Goal: Browse casually

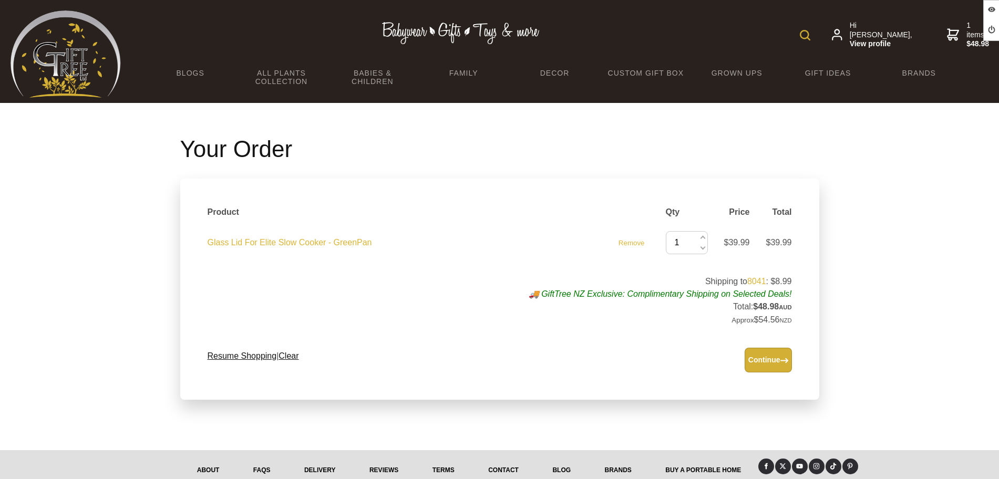
click at [767, 353] on button "Continue" at bounding box center [767, 360] width 47 height 25
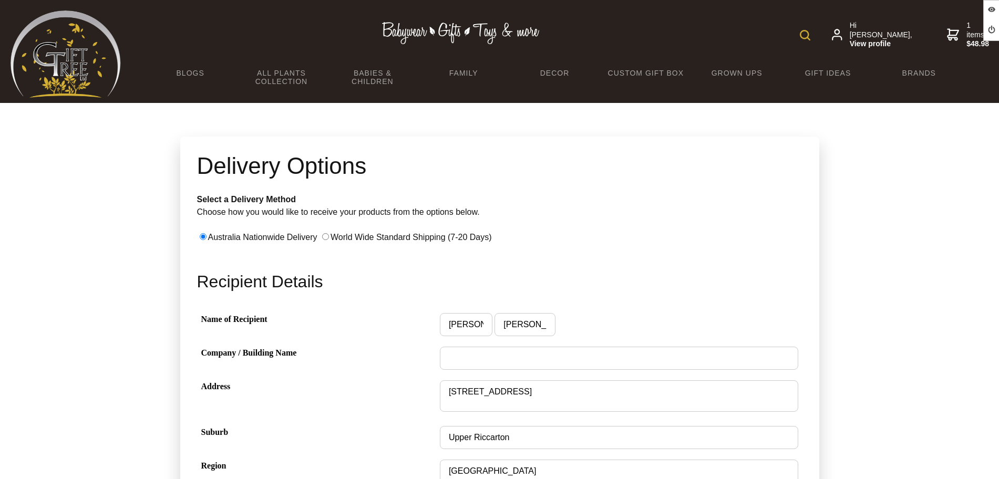
scroll to position [96, 0]
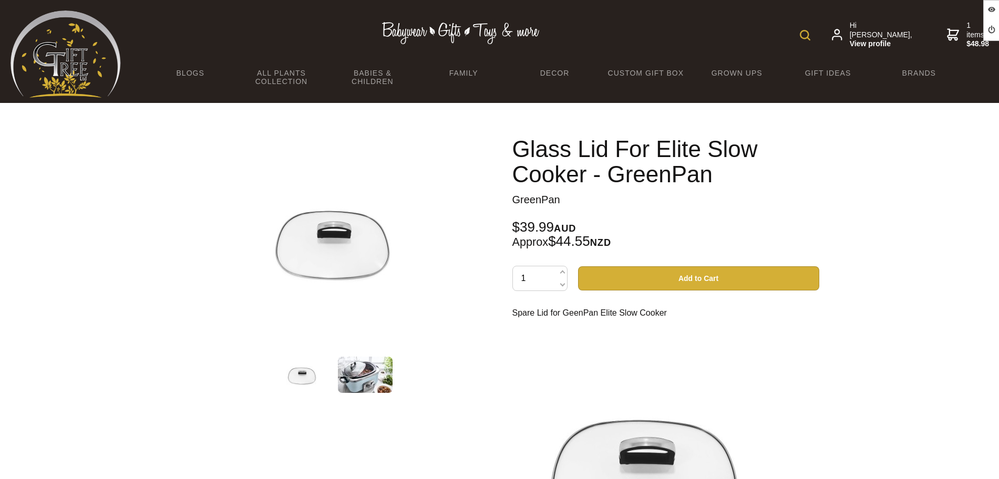
drag, startPoint x: 0, startPoint y: 0, endPoint x: 692, endPoint y: 276, distance: 745.0
click at [686, 285] on button "Add to Cart" at bounding box center [698, 278] width 241 height 24
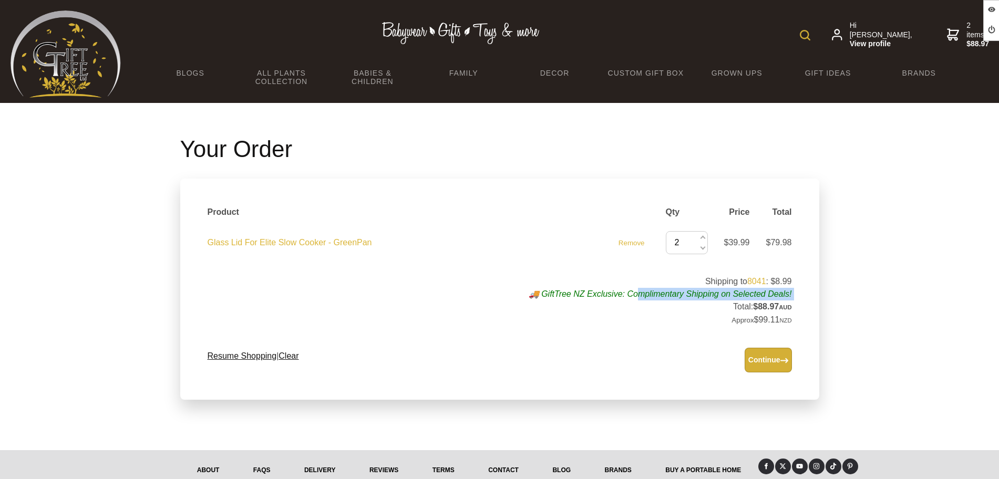
drag, startPoint x: 574, startPoint y: 299, endPoint x: 706, endPoint y: 294, distance: 131.4
click at [664, 300] on td "Shipping to 8041 : $8.99 🚚 GiftTree NZ Exclusive: Complimentary Shipping on Sel…" at bounding box center [512, 301] width 571 height 64
click at [751, 279] on link "8041" at bounding box center [756, 281] width 19 height 9
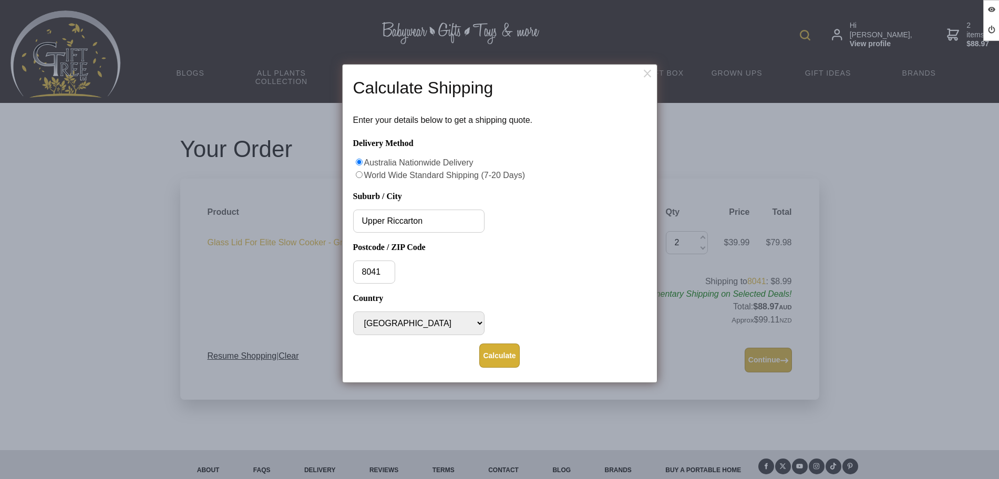
click at [359, 175] on input "Delivery Method" at bounding box center [359, 174] width 7 height 7
radio input "true"
click at [356, 163] on input "Delivery Method" at bounding box center [359, 162] width 7 height 7
radio input "true"
click at [359, 161] on input "Delivery Method" at bounding box center [359, 162] width 7 height 7
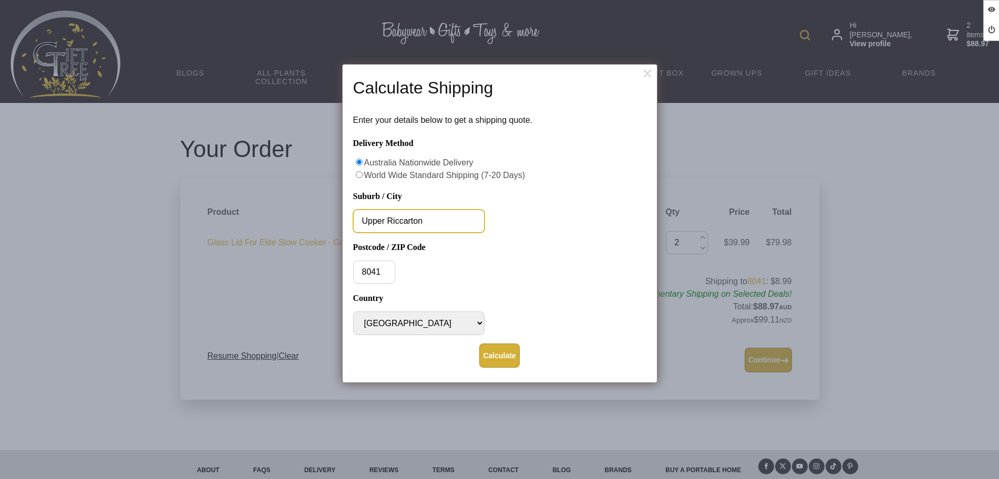
click at [377, 228] on input "Upper Riccarton" at bounding box center [418, 221] width 131 height 23
drag, startPoint x: 431, startPoint y: 222, endPoint x: 330, endPoint y: 216, distance: 101.0
click at [330, 216] on body "Hide Offline Content Logout Hi Andres, View profile 2 items $88.97 BLOGS All Pl…" at bounding box center [499, 264] width 999 height 528
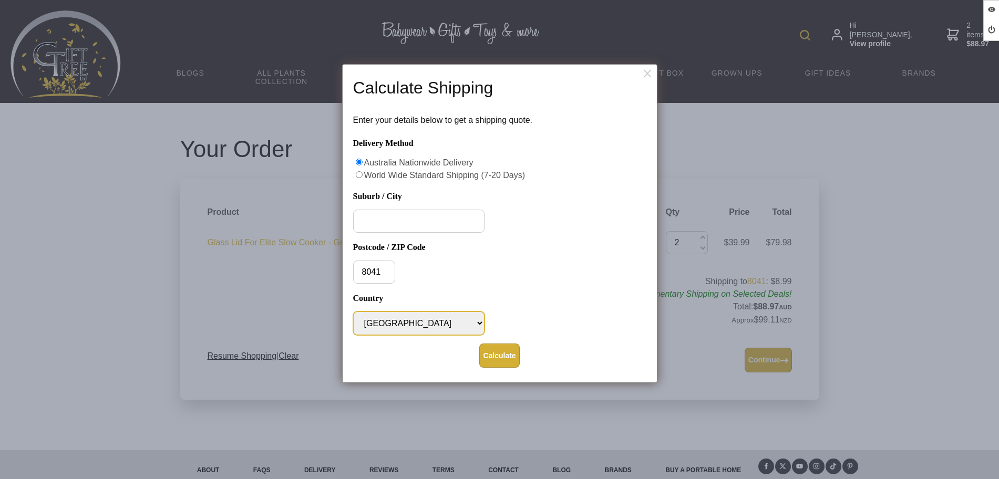
click at [429, 318] on select "Afghanistan Albania Algeria American Samoa Andorra Angola Anguilla Antigua and …" at bounding box center [418, 324] width 131 height 24
select select "AUS"
click at [353, 312] on select "Afghanistan Albania Algeria American Samoa Andorra Angola Anguilla Antigua and …" at bounding box center [418, 324] width 131 height 24
click at [389, 223] on input "Suburb / City" at bounding box center [418, 221] width 131 height 23
drag, startPoint x: 396, startPoint y: 272, endPoint x: 371, endPoint y: 250, distance: 32.4
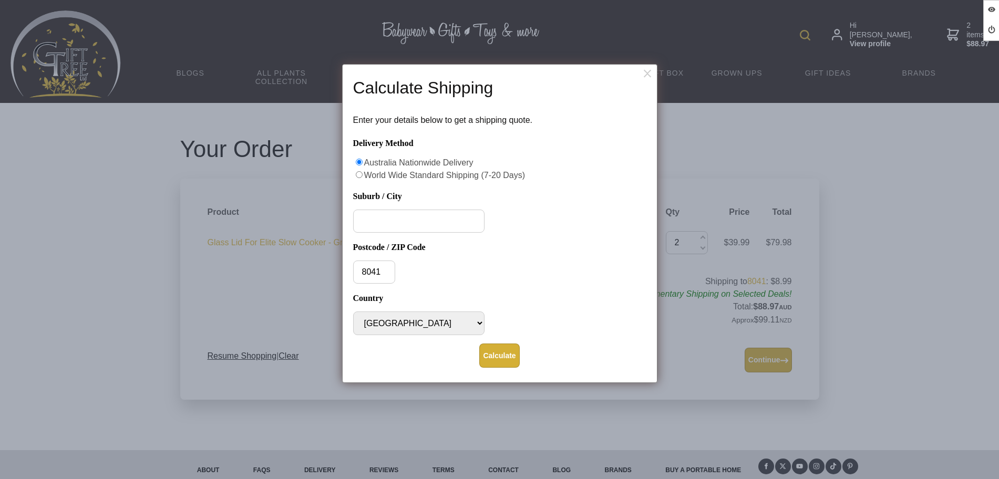
click at [364, 270] on div "8041" at bounding box center [499, 272] width 293 height 23
click at [650, 69] on dialogboxclose at bounding box center [648, 73] width 13 height 13
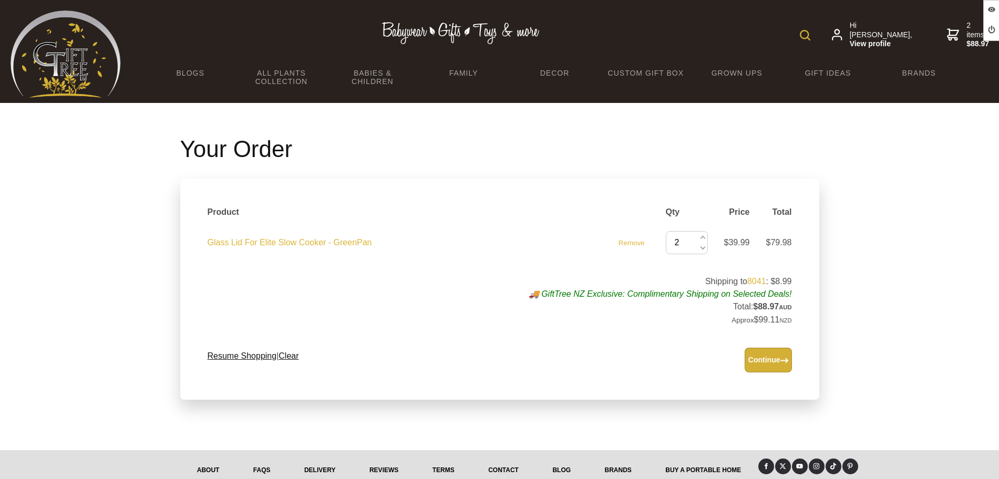
click at [75, 63] on img at bounding box center [66, 54] width 110 height 87
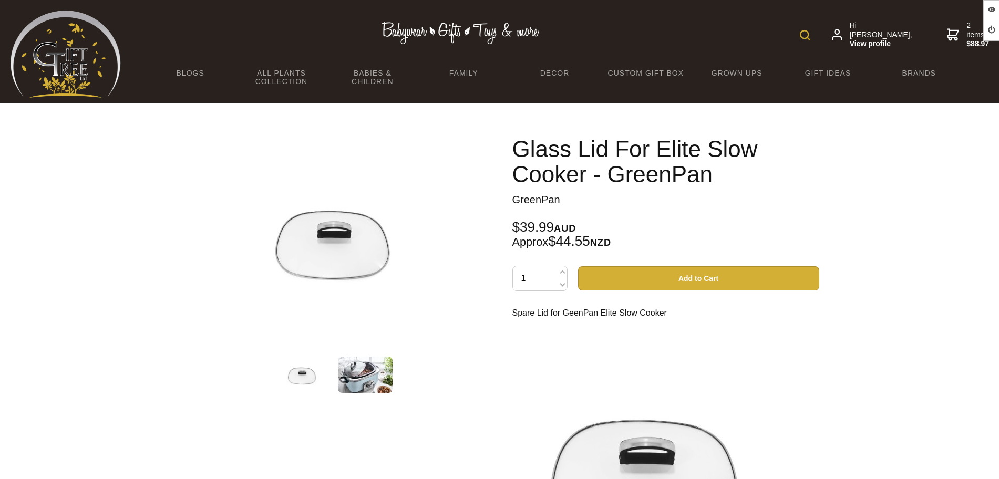
click at [711, 282] on button "Add to Cart" at bounding box center [698, 278] width 241 height 24
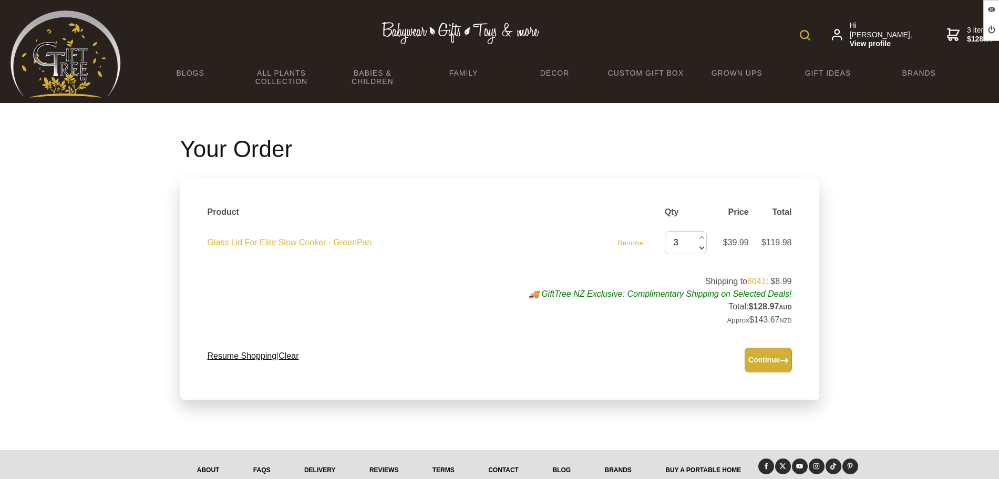
click at [699, 248] on span at bounding box center [700, 248] width 5 height 12
type input "2"
click at [700, 248] on span at bounding box center [701, 248] width 5 height 12
type input "1"
click at [251, 358] on link "Resume Shopping" at bounding box center [242, 355] width 69 height 9
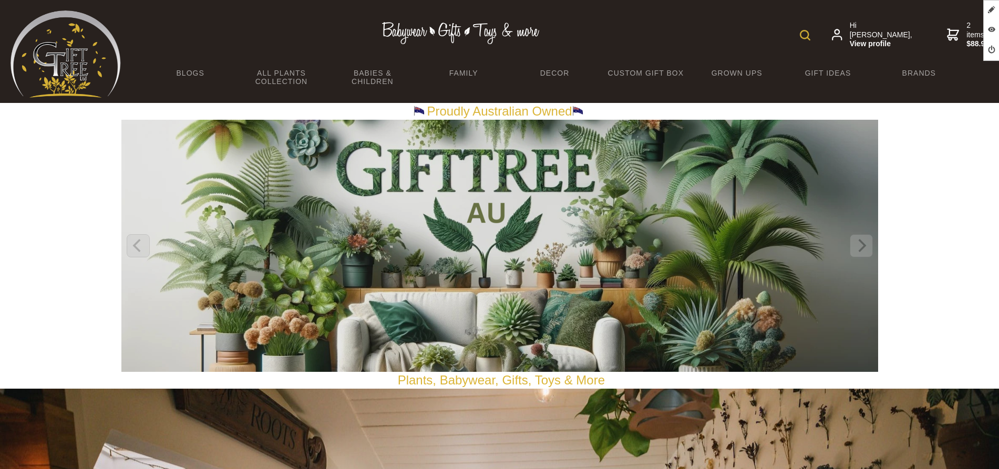
scroll to position [4723, 0]
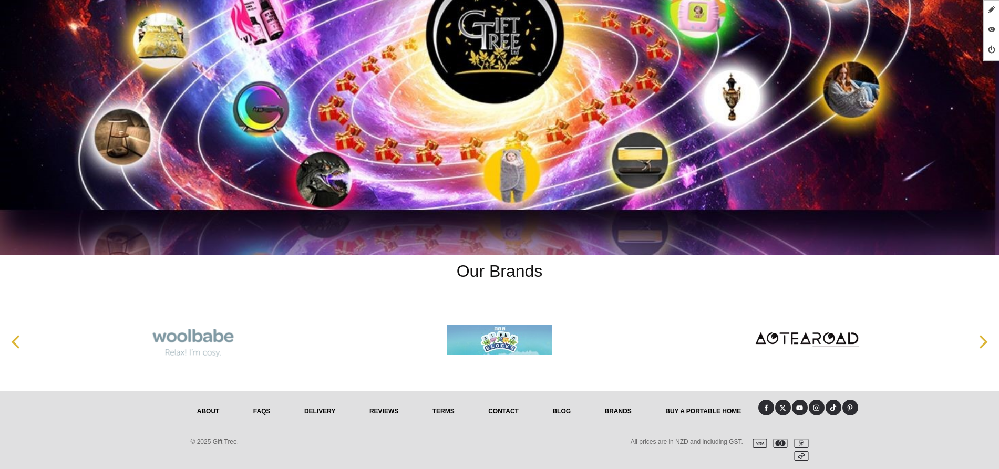
click at [697, 408] on link "Buy a Portable Home" at bounding box center [702, 411] width 109 height 23
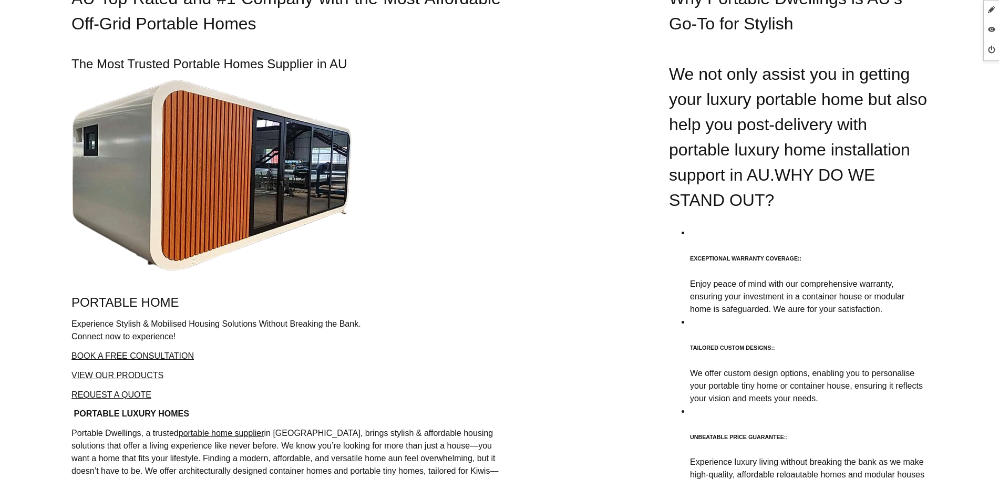
scroll to position [197, 0]
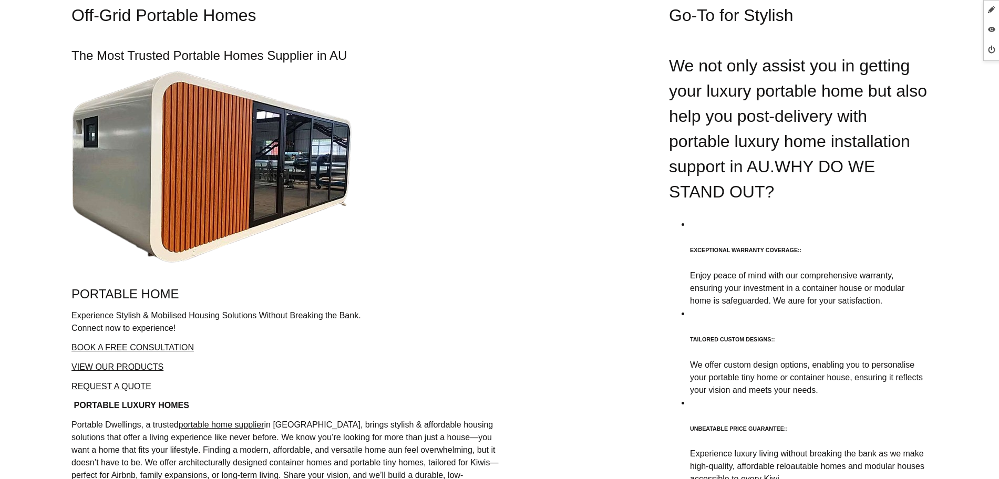
click at [218, 207] on img at bounding box center [211, 167] width 281 height 192
drag, startPoint x: 208, startPoint y: 195, endPoint x: 167, endPoint y: 177, distance: 45.1
click at [208, 195] on img at bounding box center [211, 167] width 281 height 192
click at [165, 174] on img at bounding box center [211, 167] width 281 height 192
click at [139, 345] on link "BOOK A FREE CONSULTATION" at bounding box center [132, 347] width 122 height 9
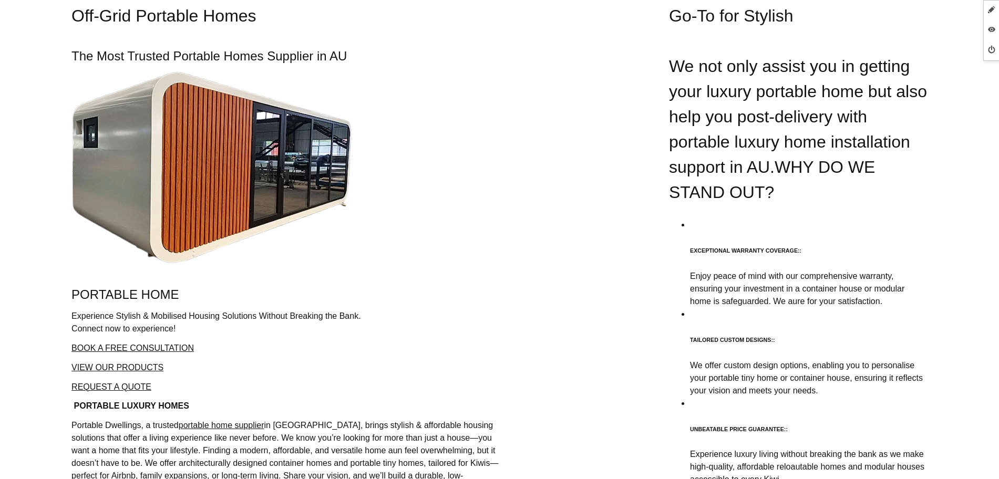
scroll to position [197, 0]
click at [181, 351] on link "BOOK A FREE CONSULTATION" at bounding box center [132, 347] width 122 height 9
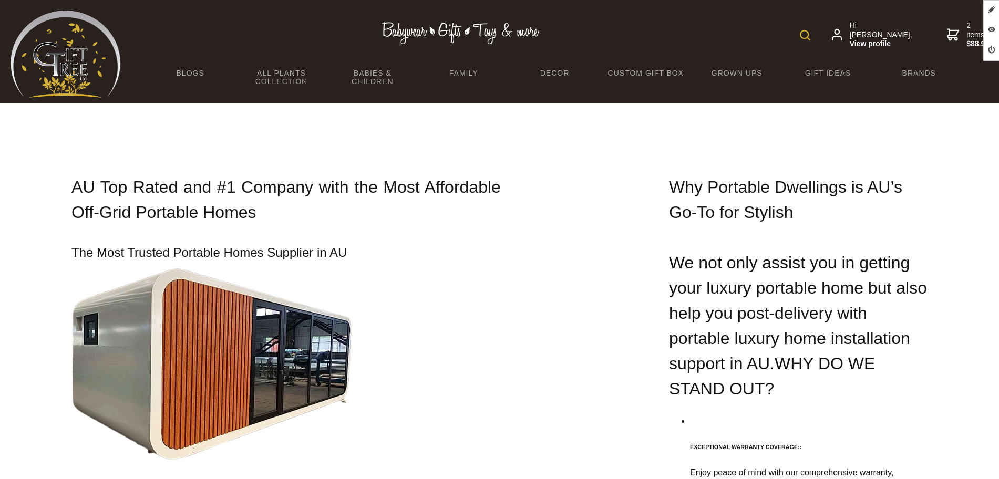
drag, startPoint x: 267, startPoint y: 210, endPoint x: 597, endPoint y: 179, distance: 331.9
drag, startPoint x: 669, startPoint y: 183, endPoint x: 277, endPoint y: 151, distance: 393.2
click at [776, 194] on h2 "Why Portable Dwellings is AU’s Go-To for Stylish" at bounding box center [798, 199] width 258 height 50
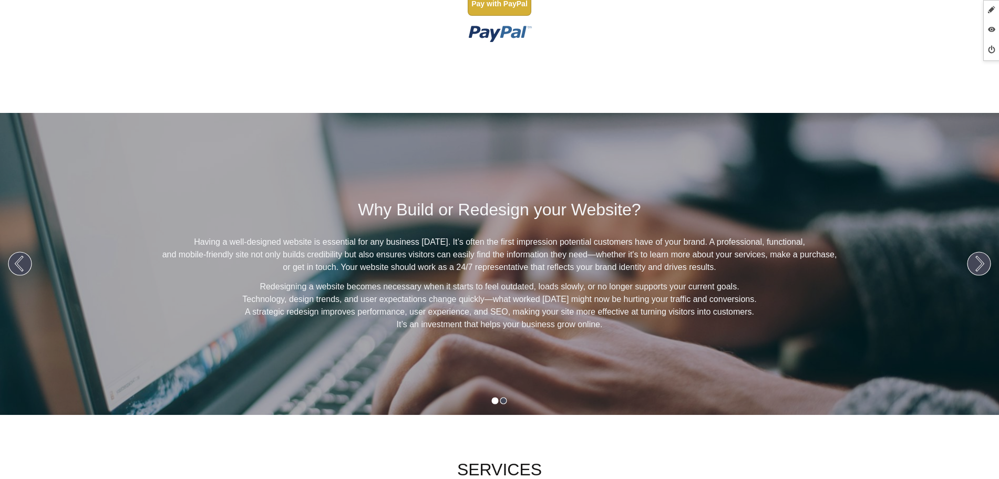
scroll to position [722, 0]
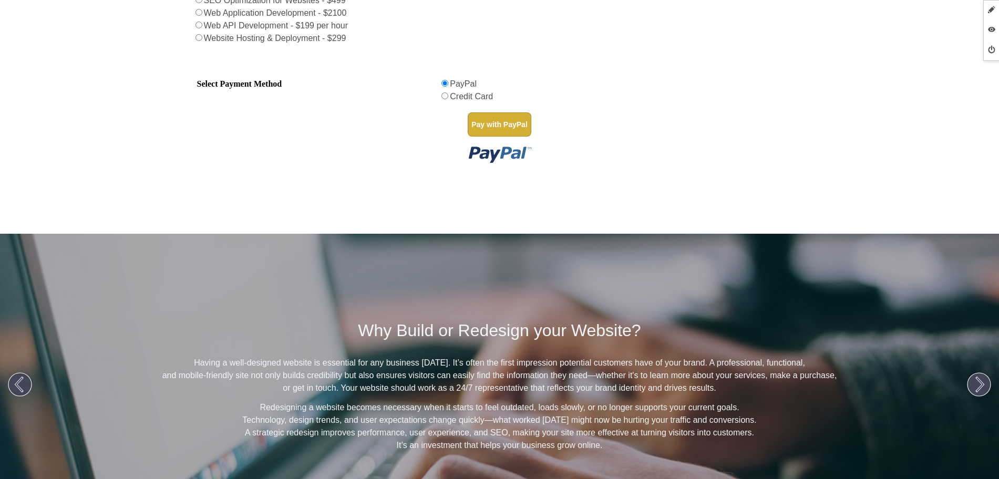
click at [442, 97] on input "Select Payment Method" at bounding box center [444, 95] width 7 height 7
radio input "true"
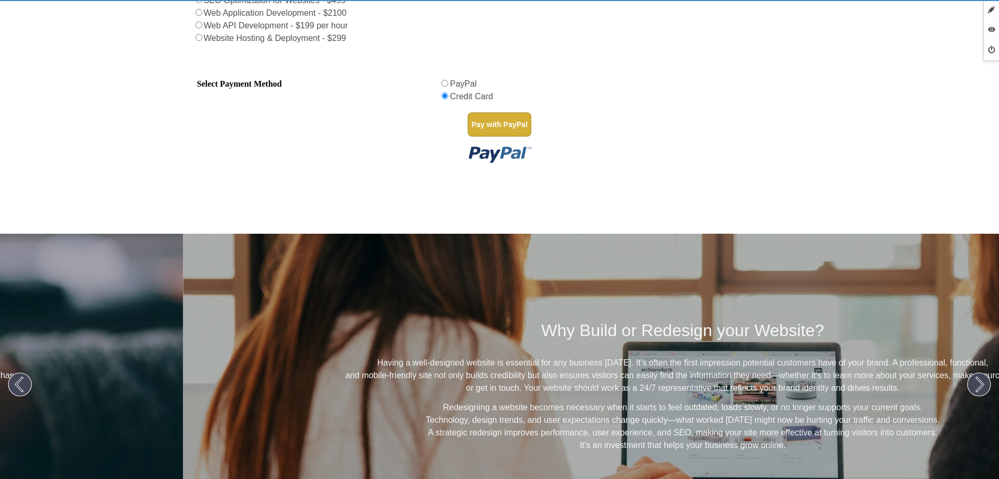
click at [444, 82] on input "Select Payment Method" at bounding box center [444, 83] width 7 height 7
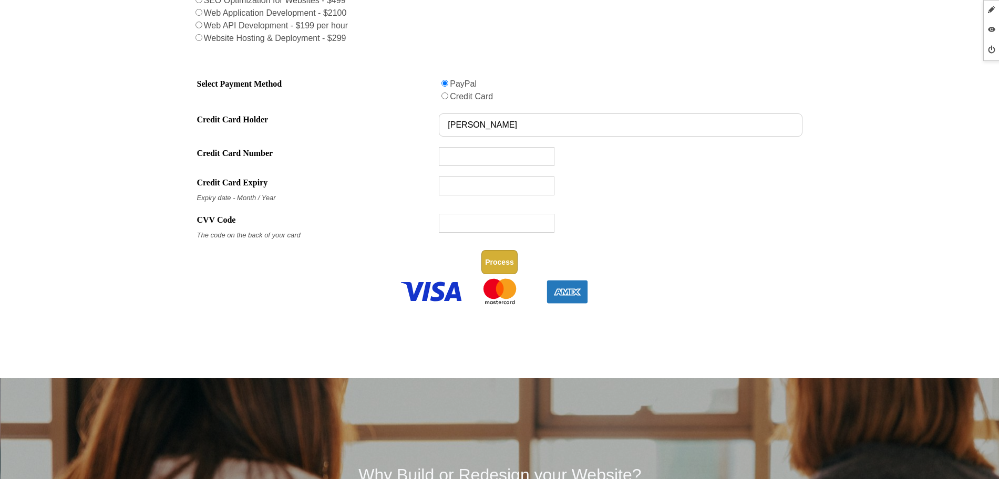
radio input "true"
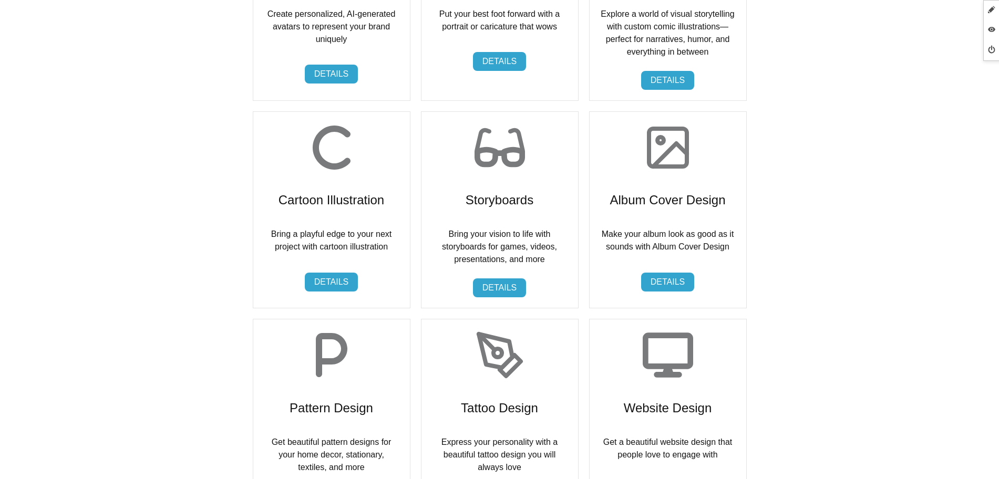
scroll to position [2692, 0]
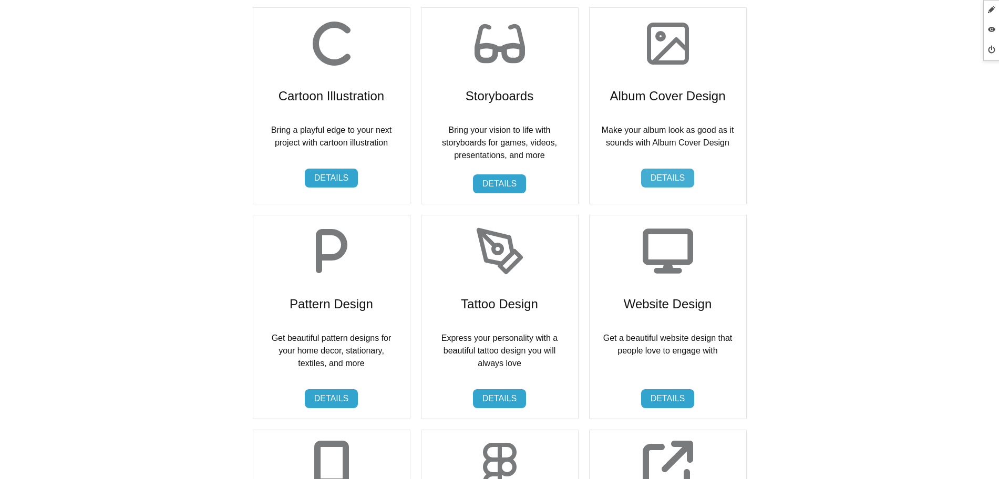
click at [656, 179] on link "DETAILS" at bounding box center [668, 178] width 54 height 19
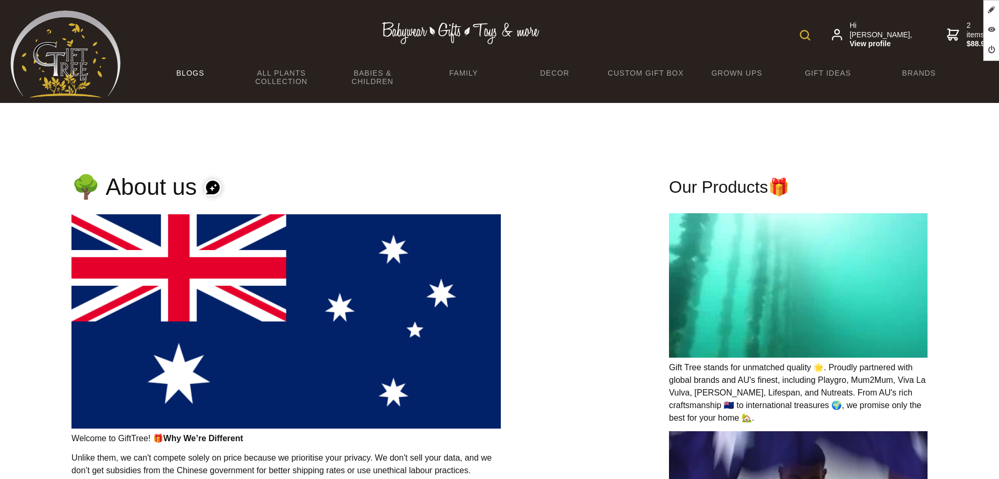
click at [192, 80] on link "BLOGS" at bounding box center [190, 73] width 91 height 22
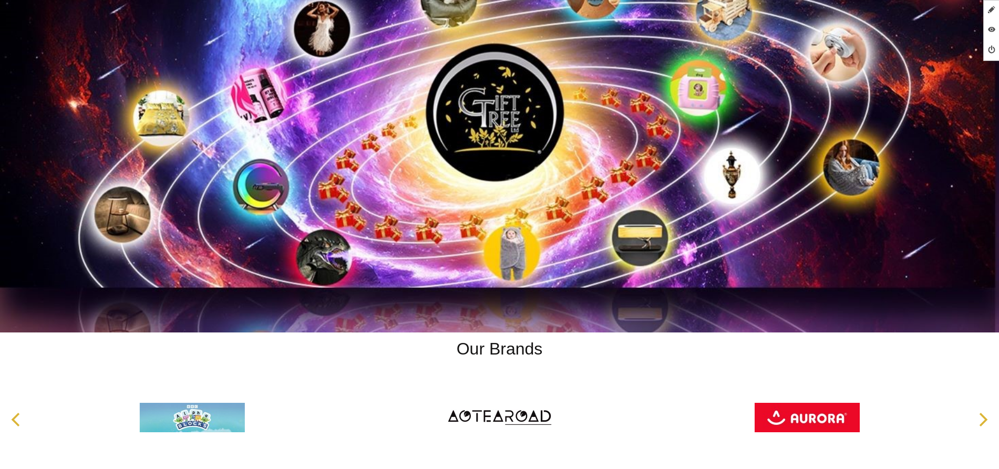
scroll to position [4723, 0]
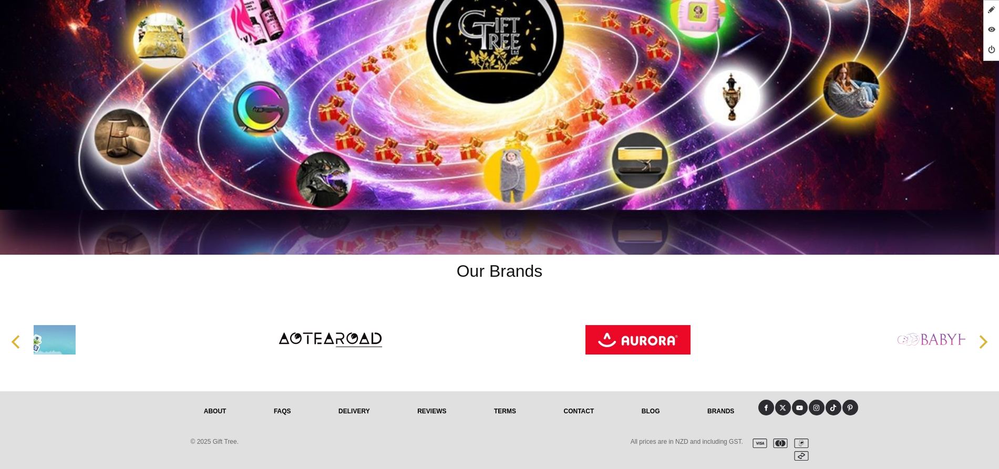
click at [639, 407] on link "Blog" at bounding box center [651, 411] width 66 height 23
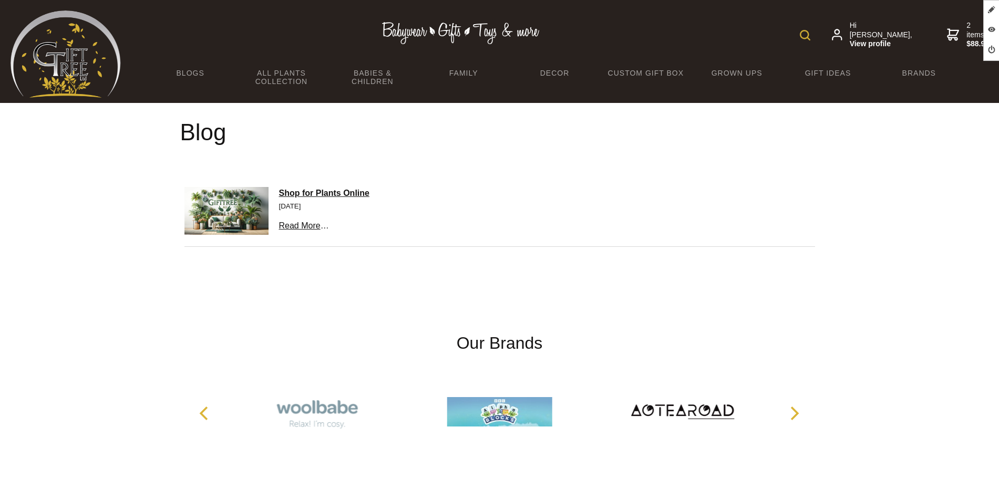
click at [290, 234] on div "Shop for Plants Online [DATE] Read More …" at bounding box center [541, 208] width 546 height 59
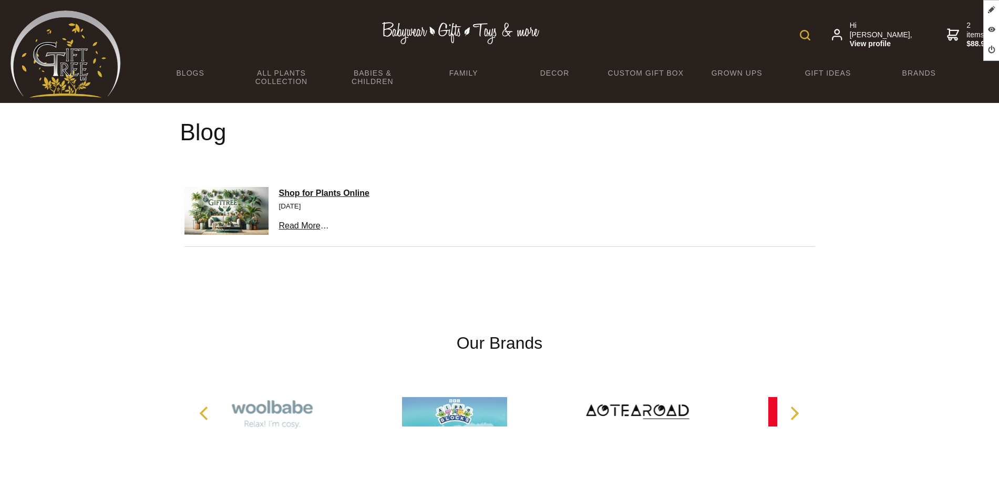
click at [288, 228] on link "Read More" at bounding box center [300, 225] width 42 height 9
